Goal: Connect with others: Connect with other users

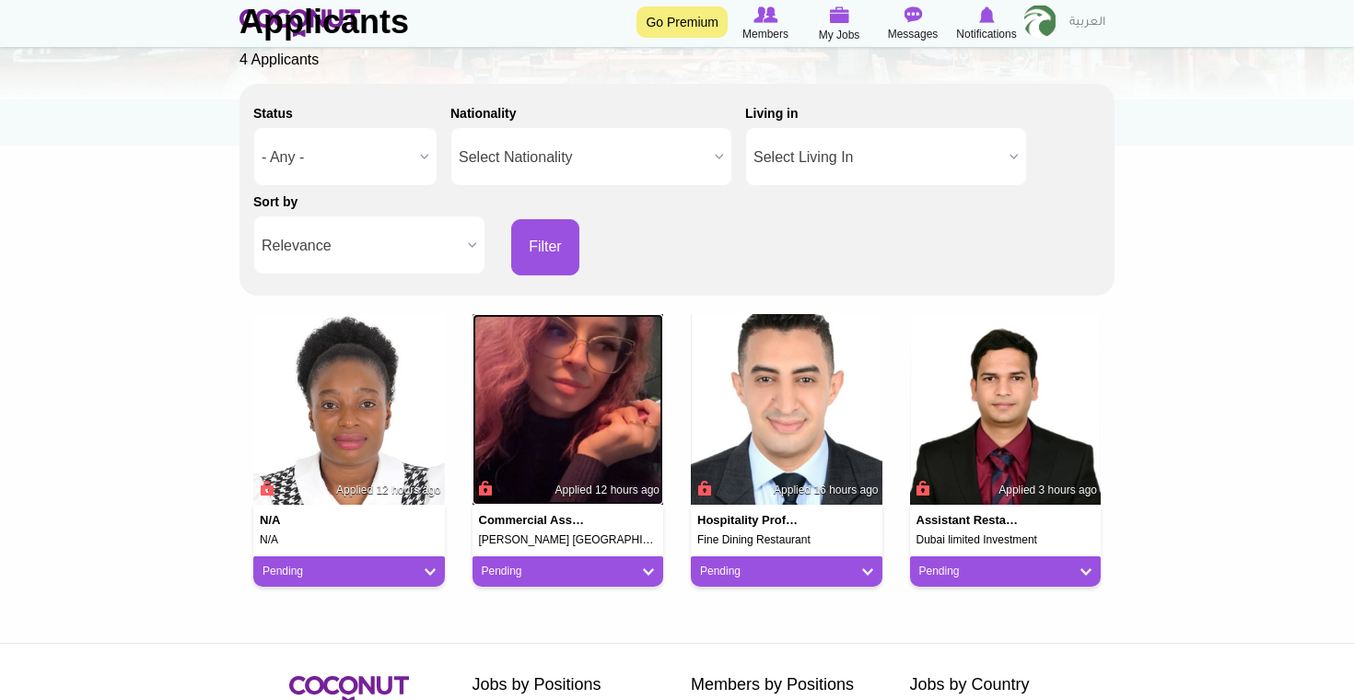
click at [551, 415] on img at bounding box center [569, 410] width 192 height 192
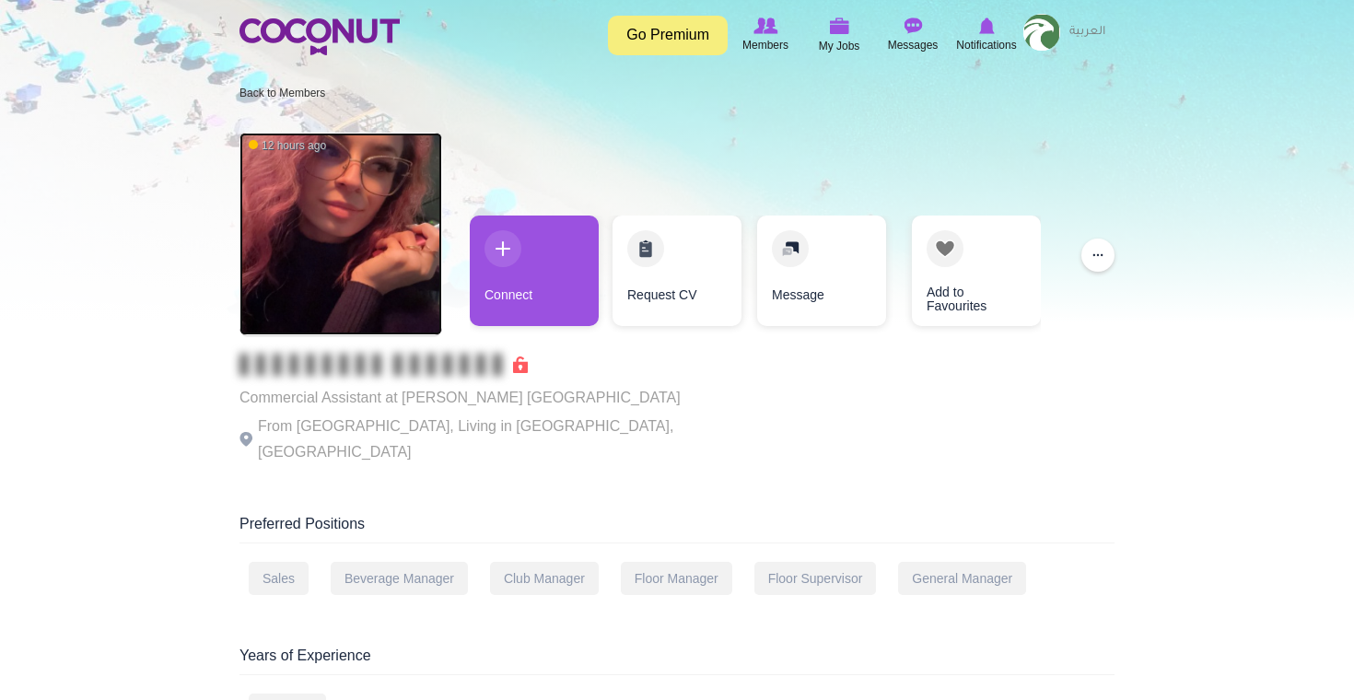
click at [356, 221] on img at bounding box center [341, 234] width 203 height 203
